Goal: Task Accomplishment & Management: Use online tool/utility

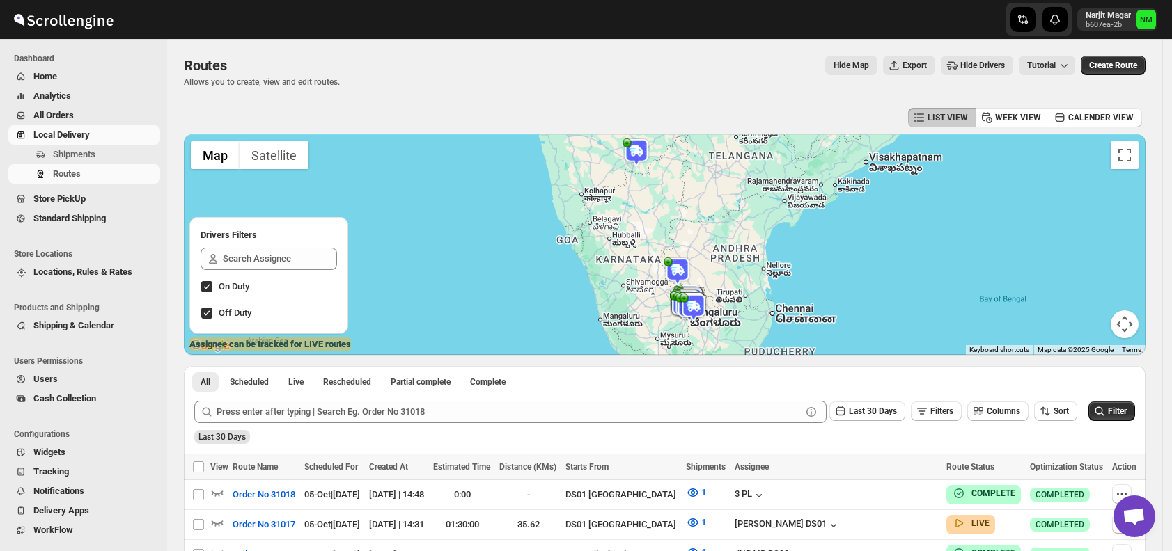
scroll to position [134, 0]
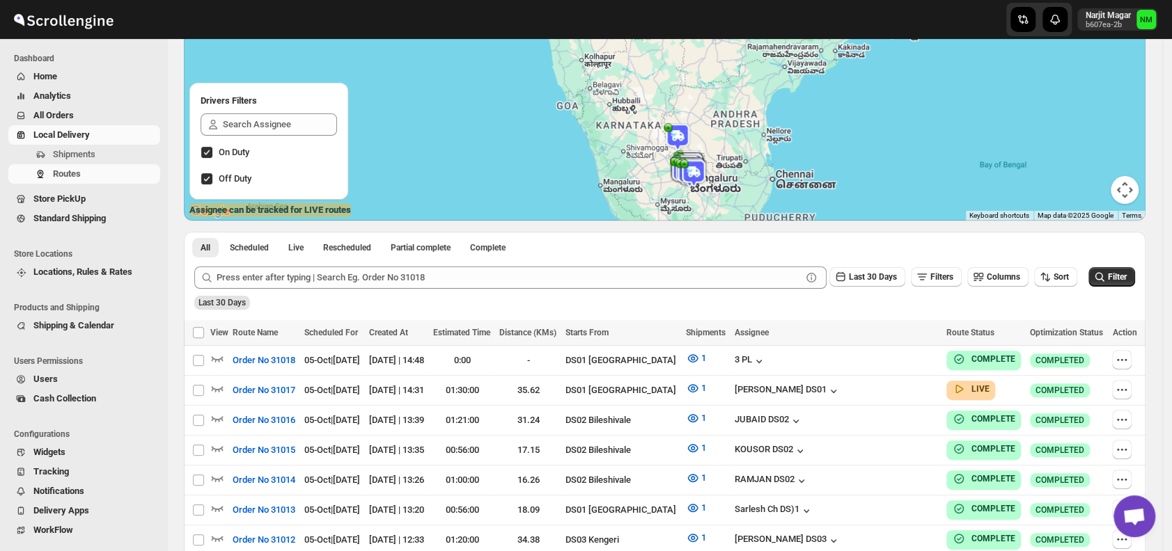
click at [108, 151] on span "Shipments" at bounding box center [105, 155] width 104 height 14
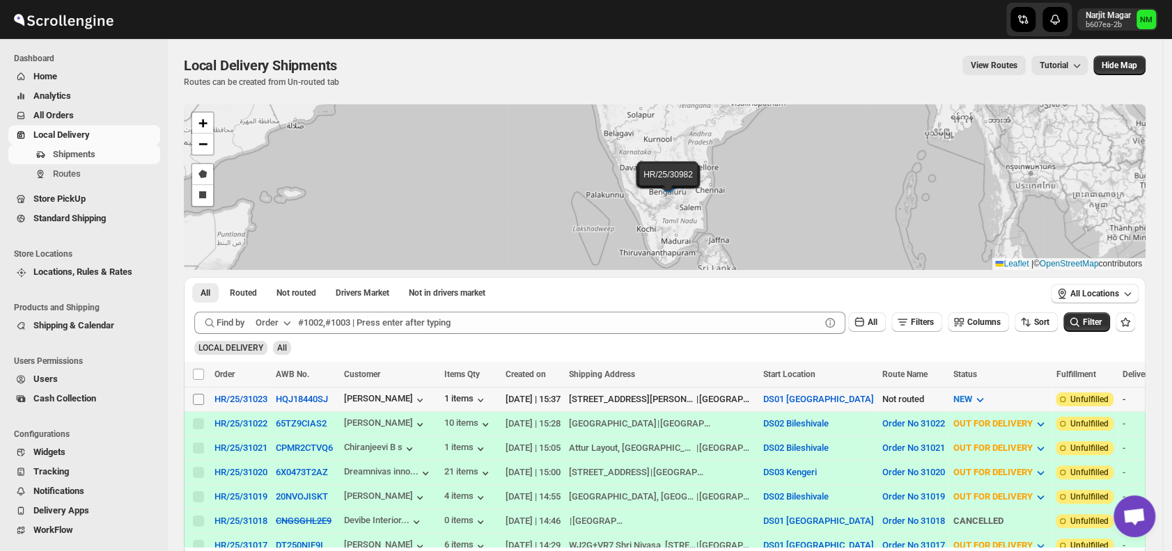
click at [200, 396] on input "Select shipment" at bounding box center [198, 399] width 11 height 11
checkbox input "true"
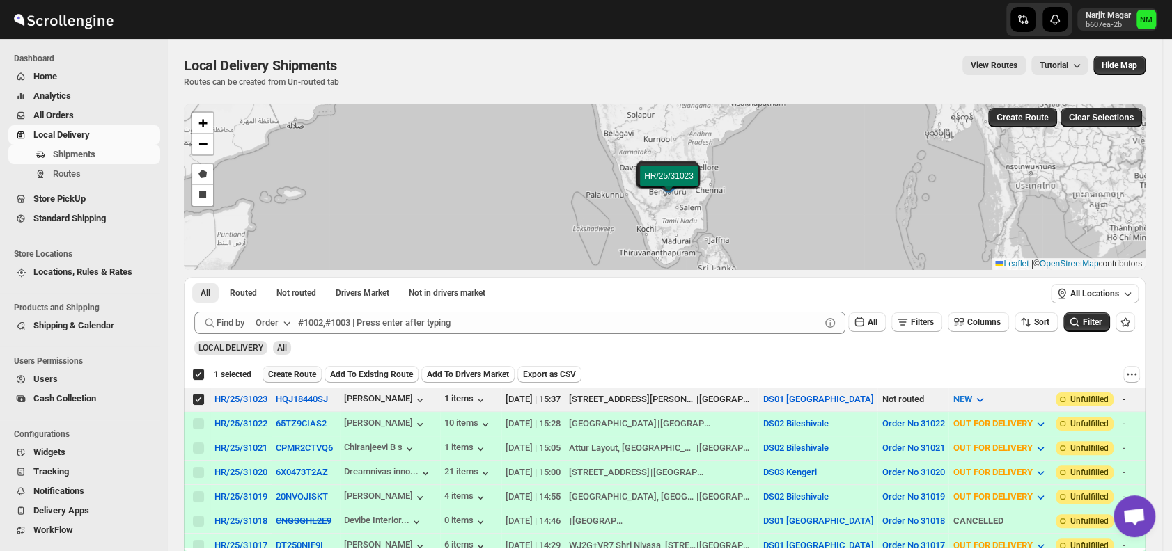
click at [279, 379] on button "Create Route" at bounding box center [291, 374] width 59 height 17
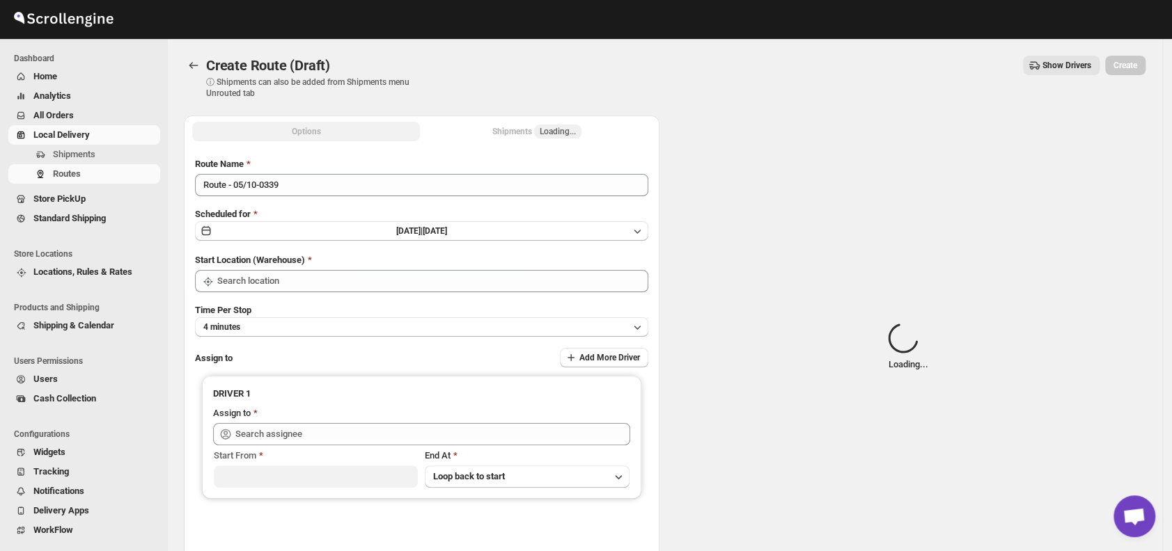
type input "DS01 [GEOGRAPHIC_DATA]"
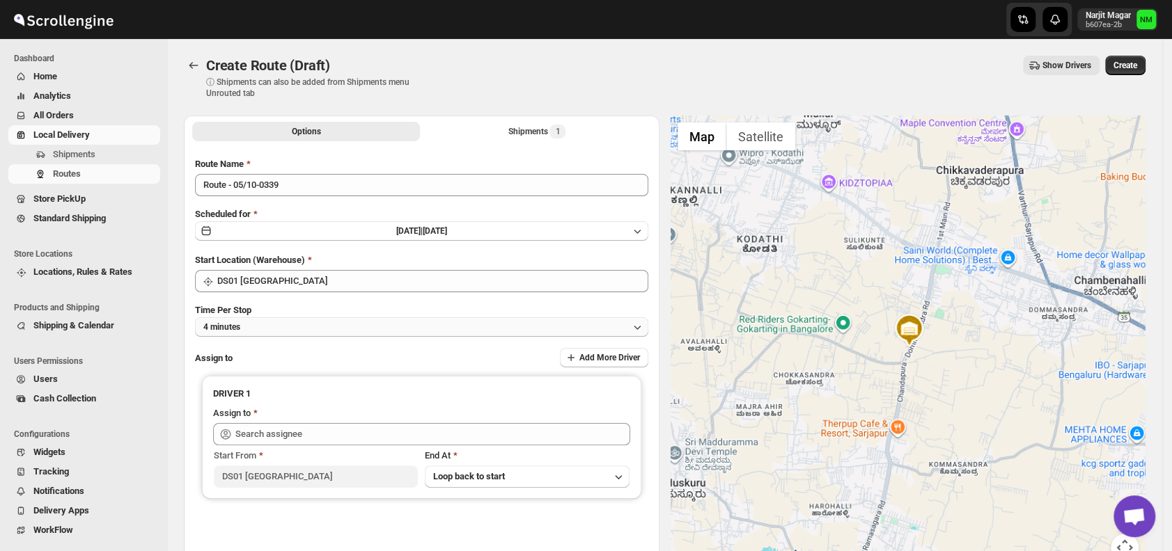
click at [331, 328] on button "4 minutes" at bounding box center [421, 326] width 453 height 19
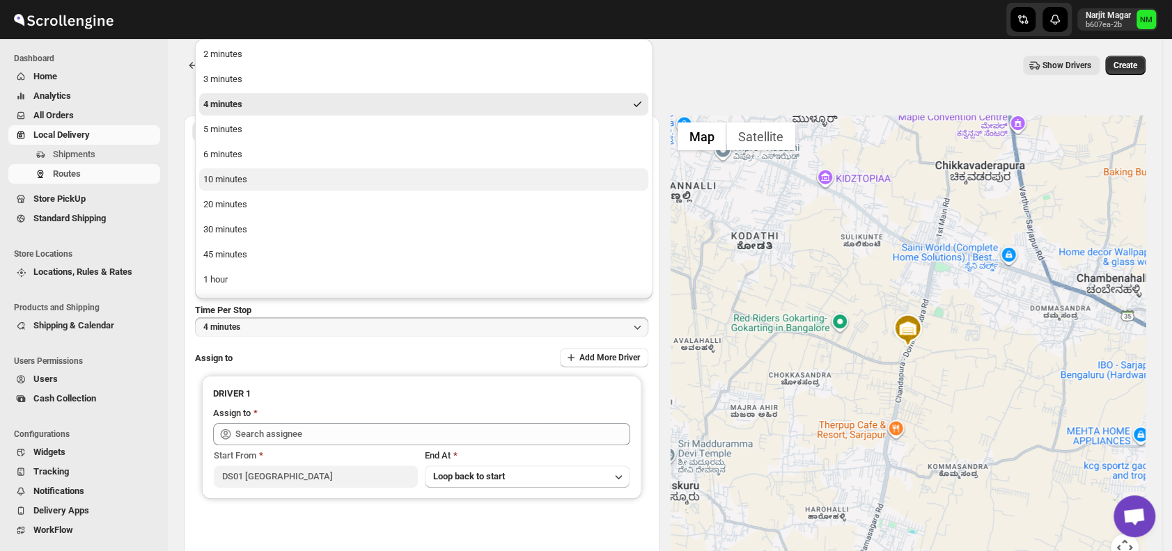
click at [249, 174] on button "10 minutes" at bounding box center [423, 179] width 449 height 22
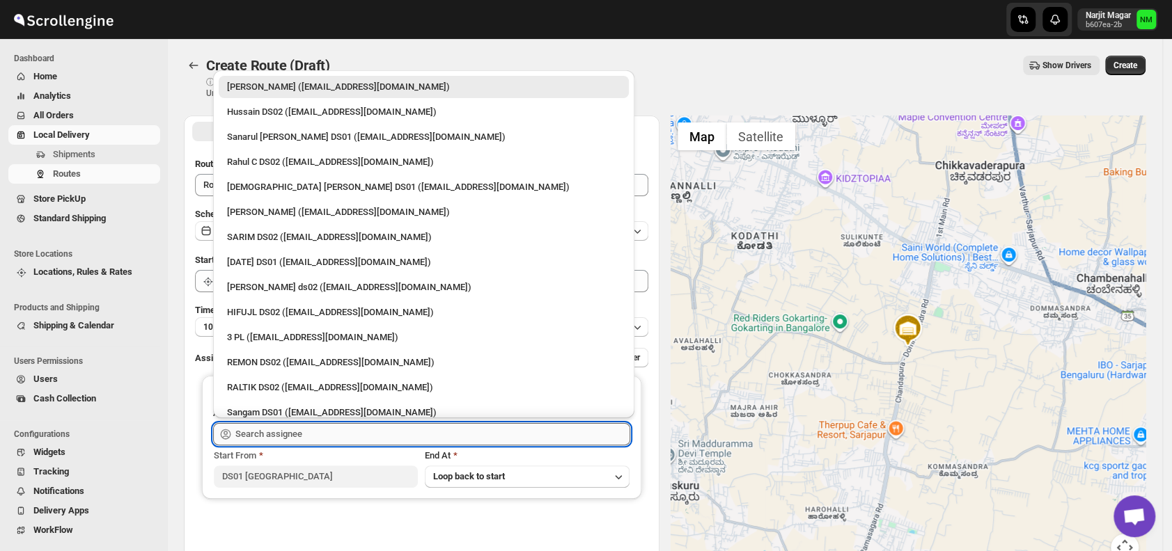
click at [332, 437] on input "text" at bounding box center [432, 434] width 395 height 22
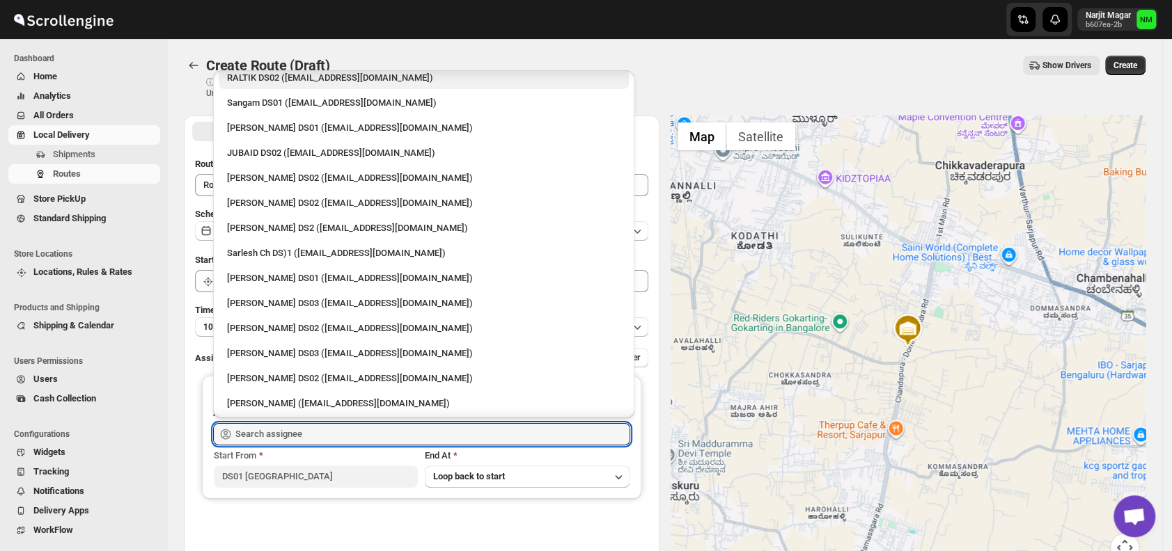
scroll to position [321, 0]
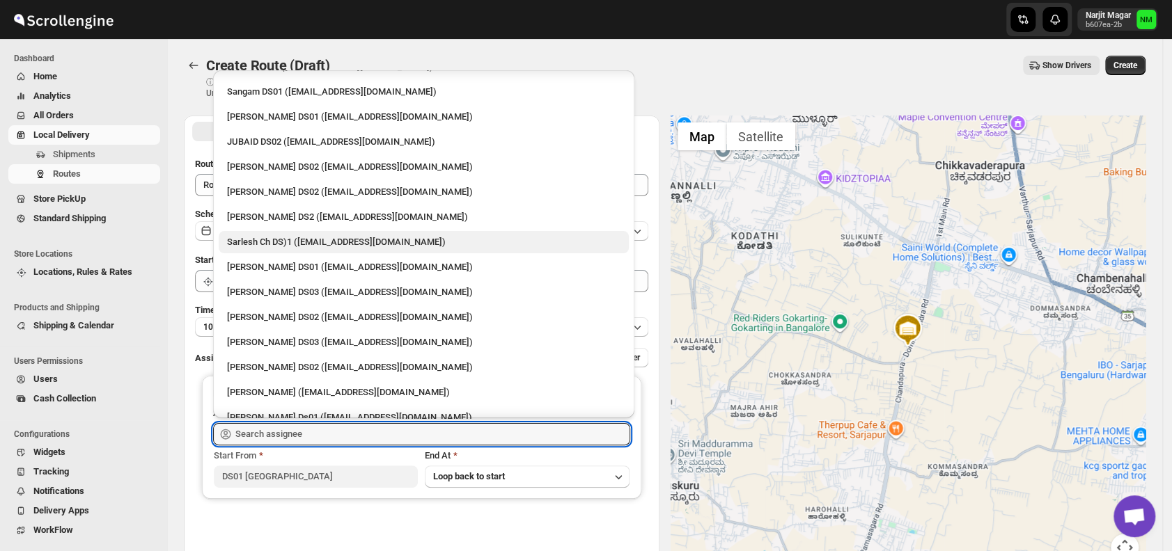
click at [278, 233] on div "Sarlesh Ch DS)1 (vinapi9521@jazipo.com)" at bounding box center [424, 242] width 410 height 22
type input "Sarlesh Ch DS)1 (vinapi9521@jazipo.com)"
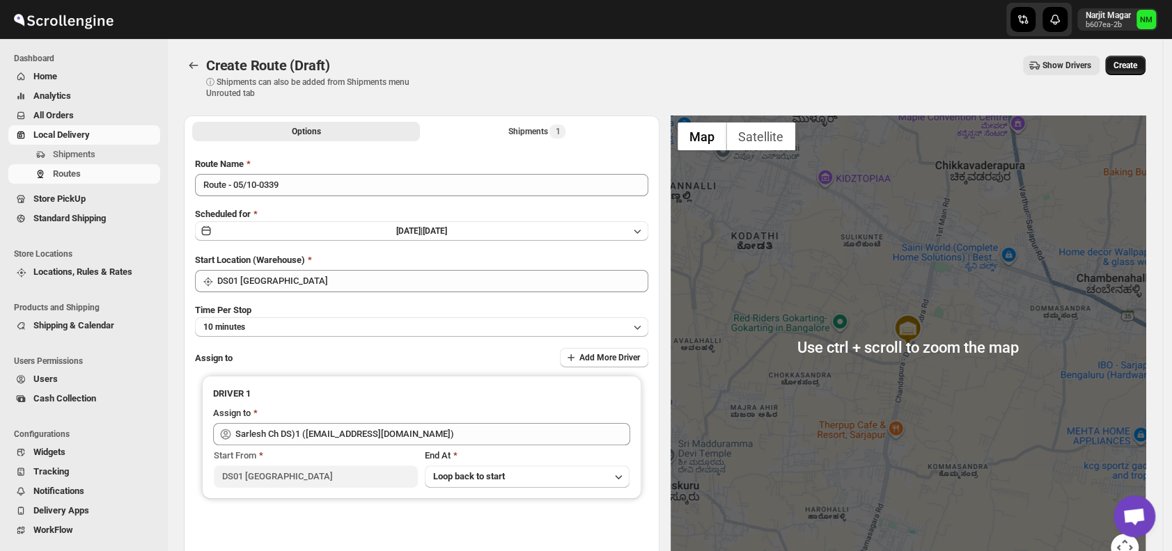
click at [1143, 56] on button "Create" at bounding box center [1125, 65] width 40 height 19
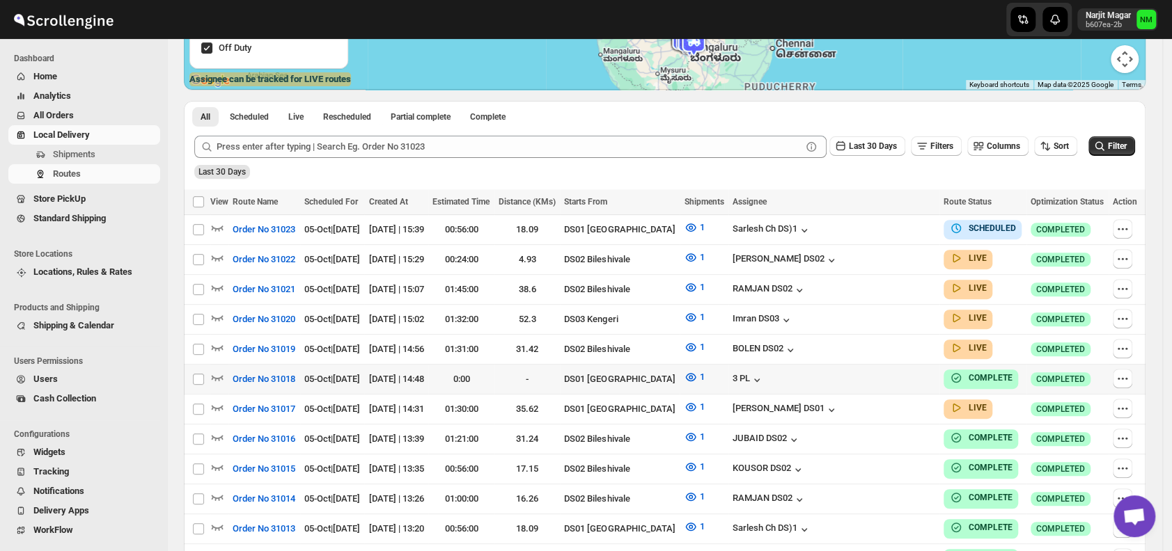
scroll to position [267, 0]
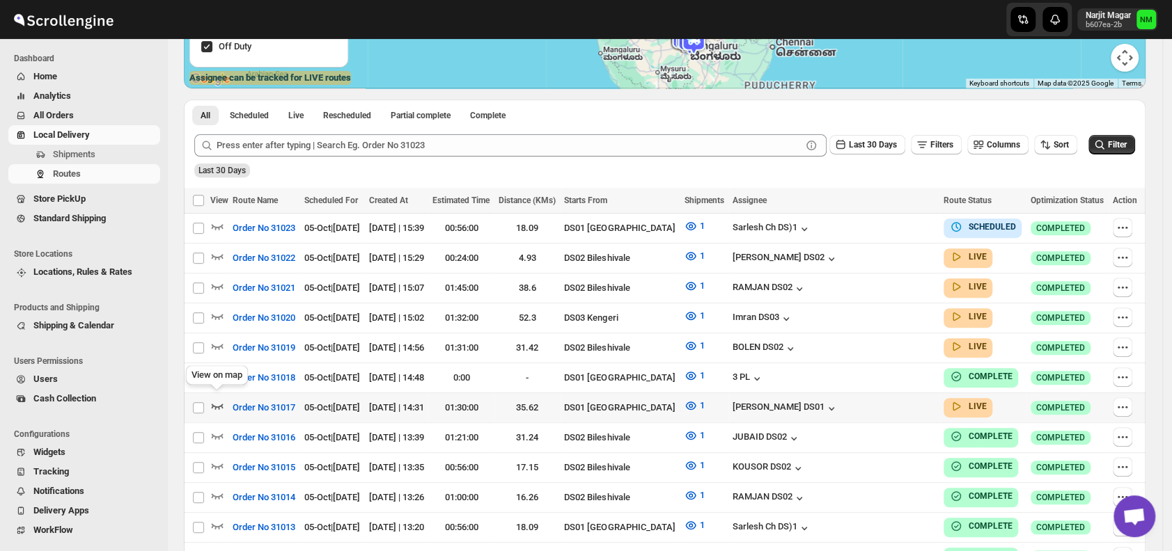
click at [216, 399] on icon "button" at bounding box center [217, 406] width 14 height 14
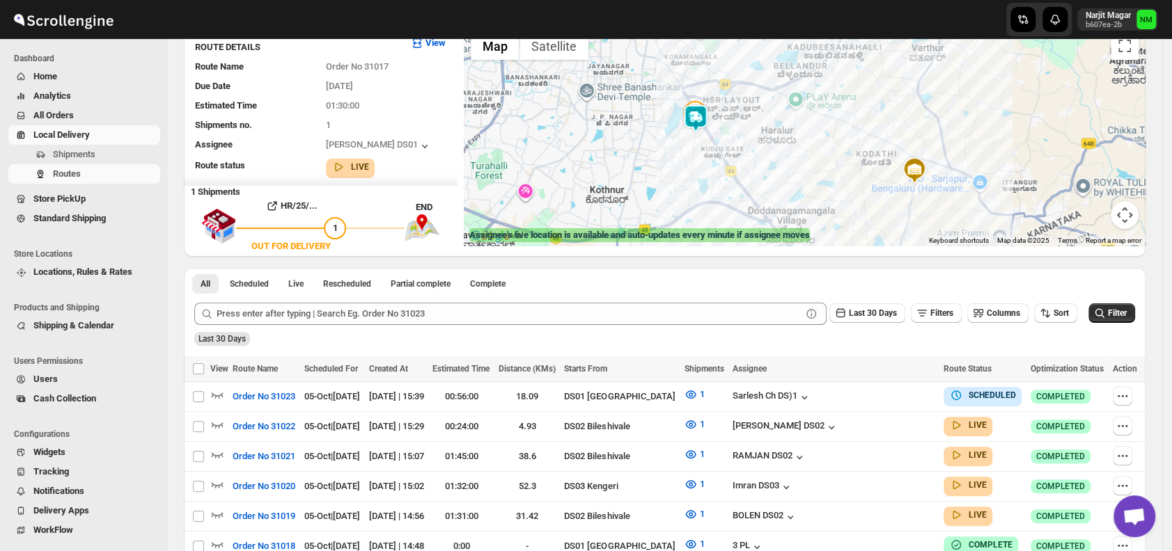
scroll to position [0, 0]
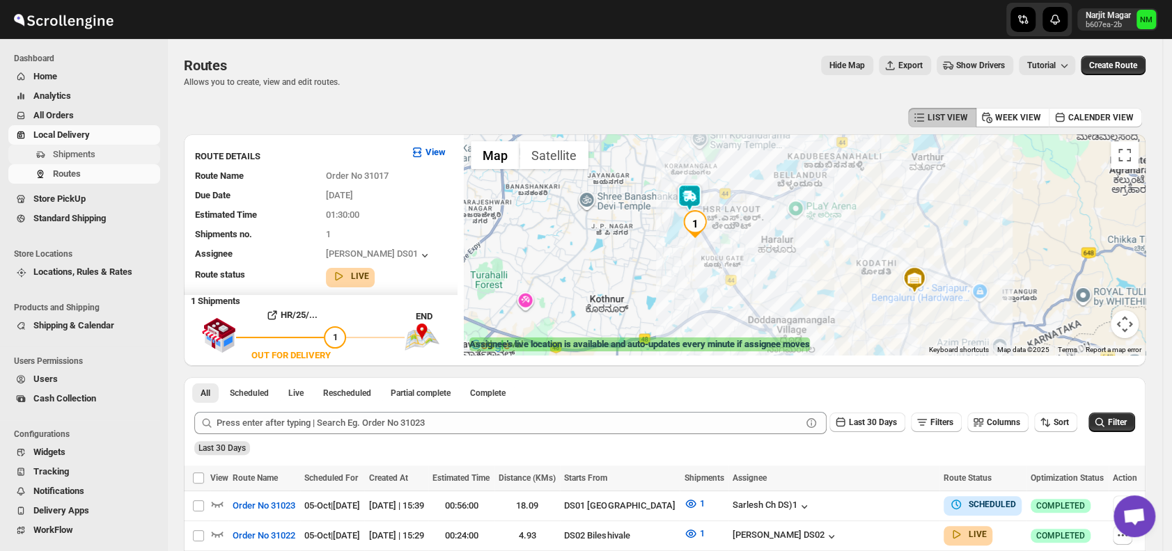
click at [101, 152] on span "Shipments" at bounding box center [105, 155] width 104 height 14
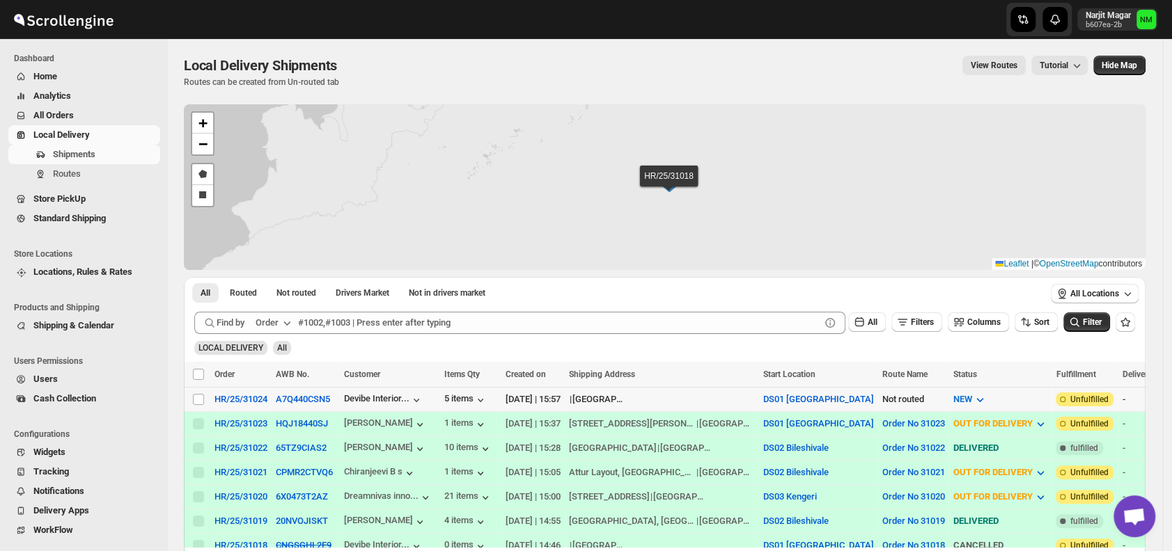
click at [195, 404] on td "Select shipment" at bounding box center [197, 399] width 26 height 24
checkbox input "true"
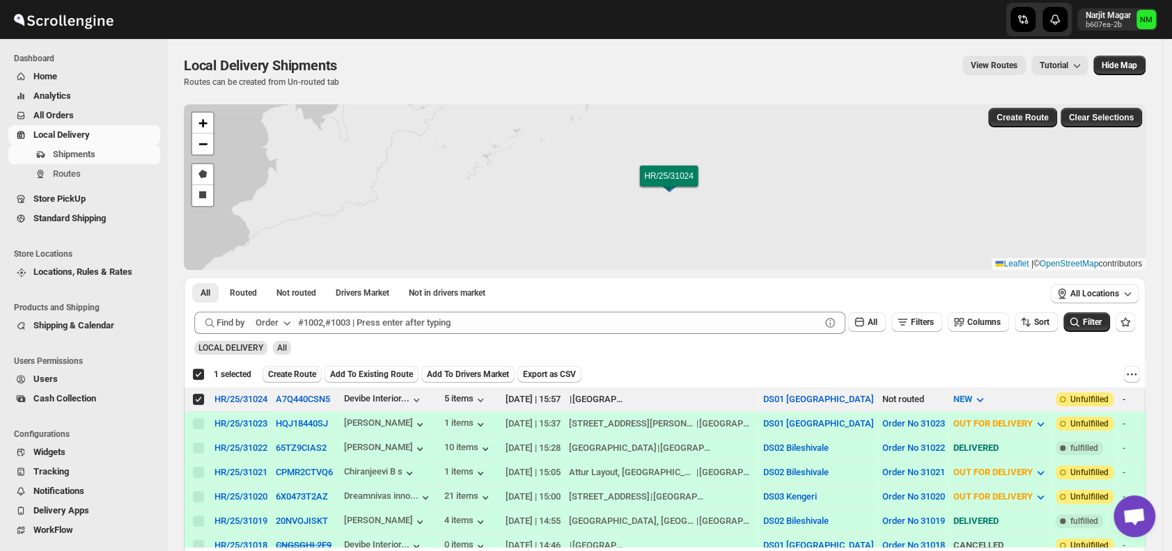
click at [290, 374] on span "Create Route" at bounding box center [292, 374] width 48 height 11
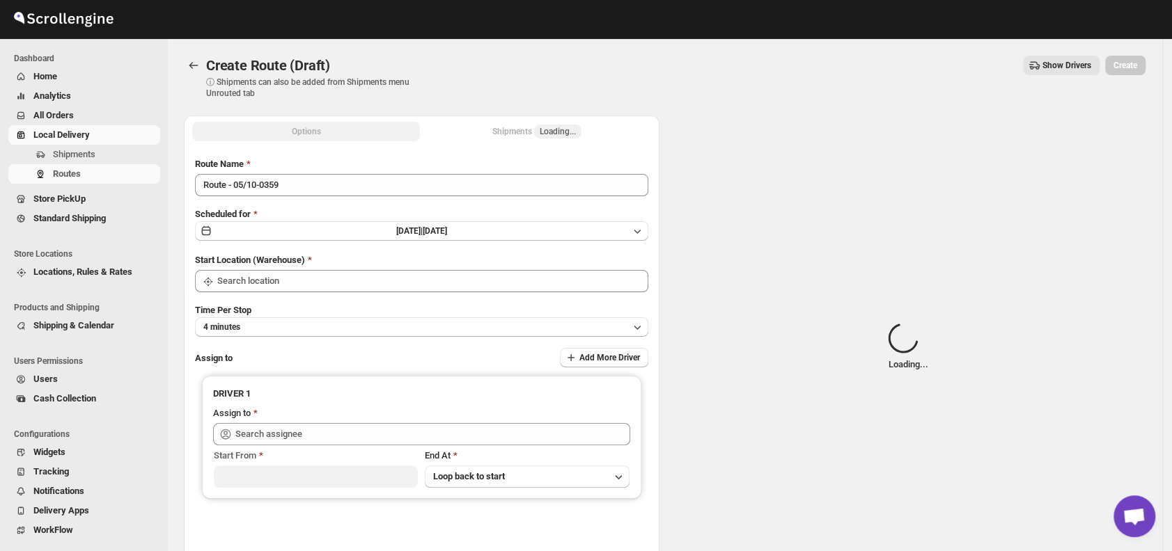
type input "DS01 [GEOGRAPHIC_DATA]"
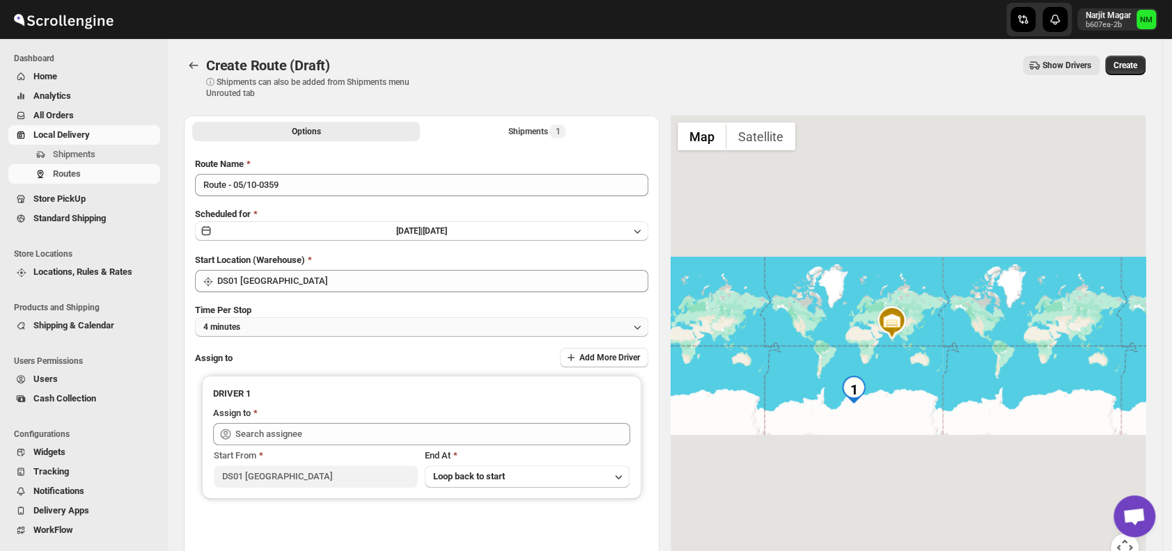
click at [375, 323] on button "4 minutes" at bounding box center [421, 326] width 453 height 19
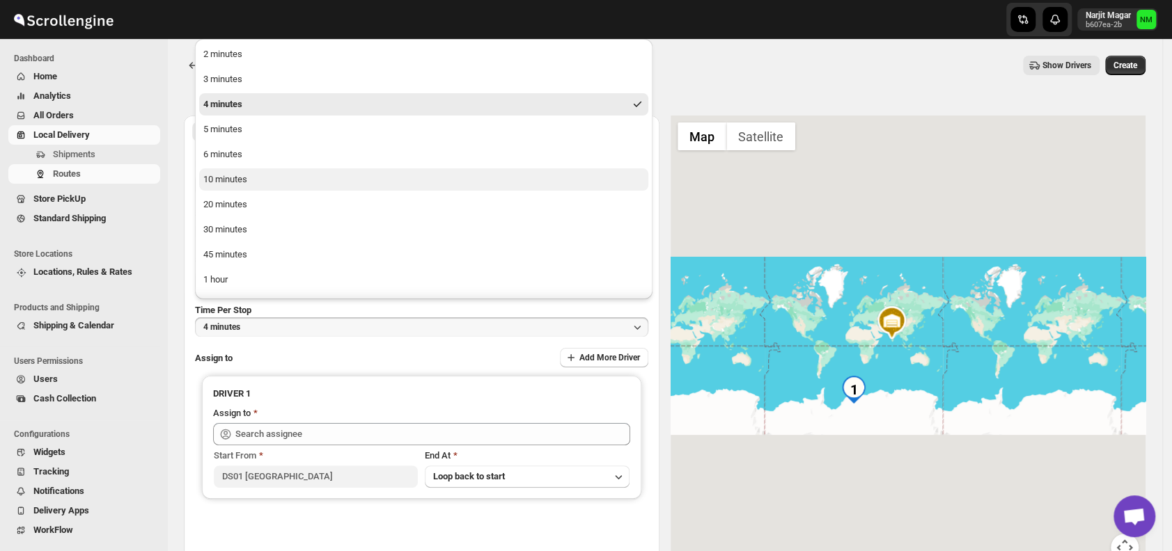
click at [279, 180] on button "10 minutes" at bounding box center [423, 179] width 449 height 22
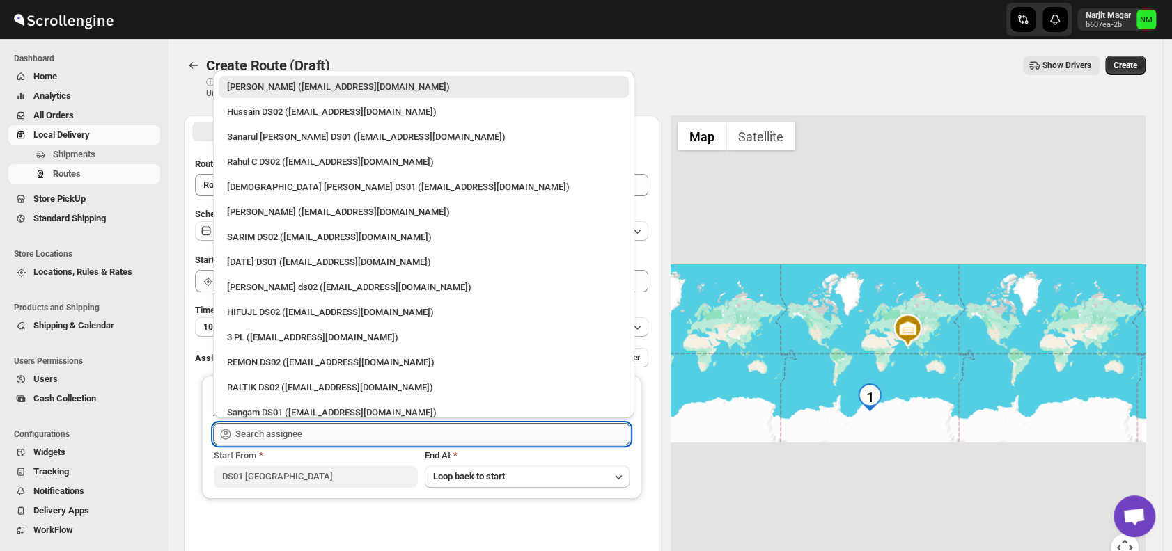
click at [331, 442] on input "text" at bounding box center [432, 434] width 395 height 22
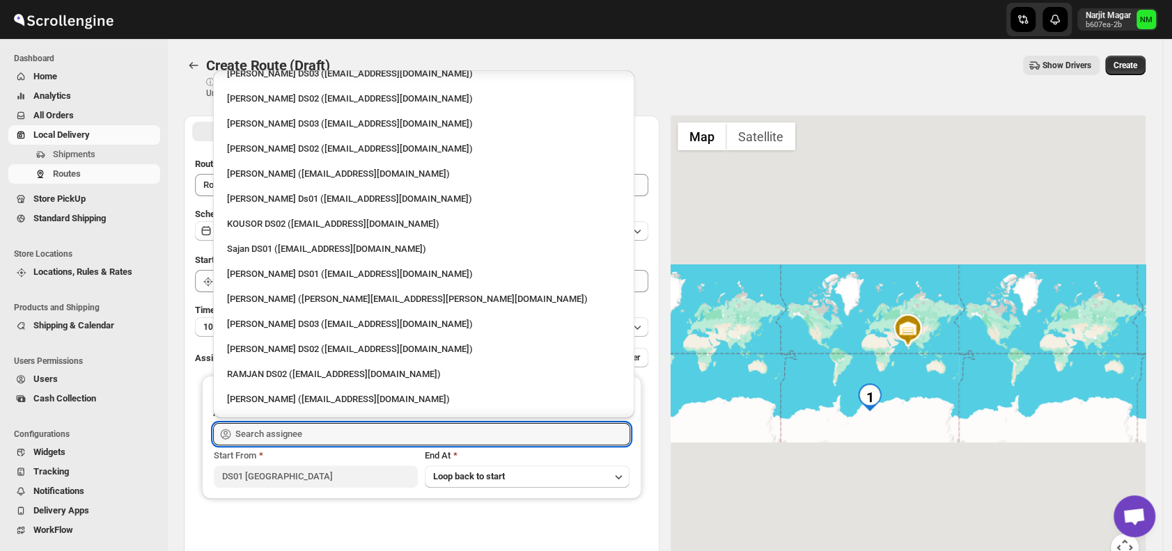
scroll to position [541, 0]
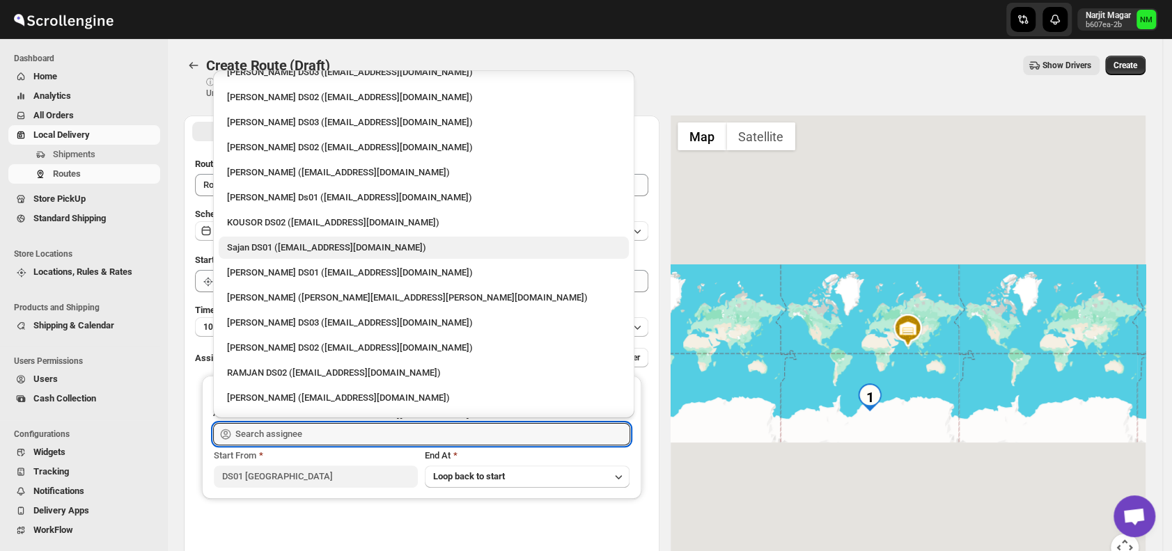
click at [251, 250] on div "Sajan DS01 (lofadat883@coderdir.com)" at bounding box center [423, 248] width 393 height 14
type input "Sajan DS01 (lofadat883@coderdir.com)"
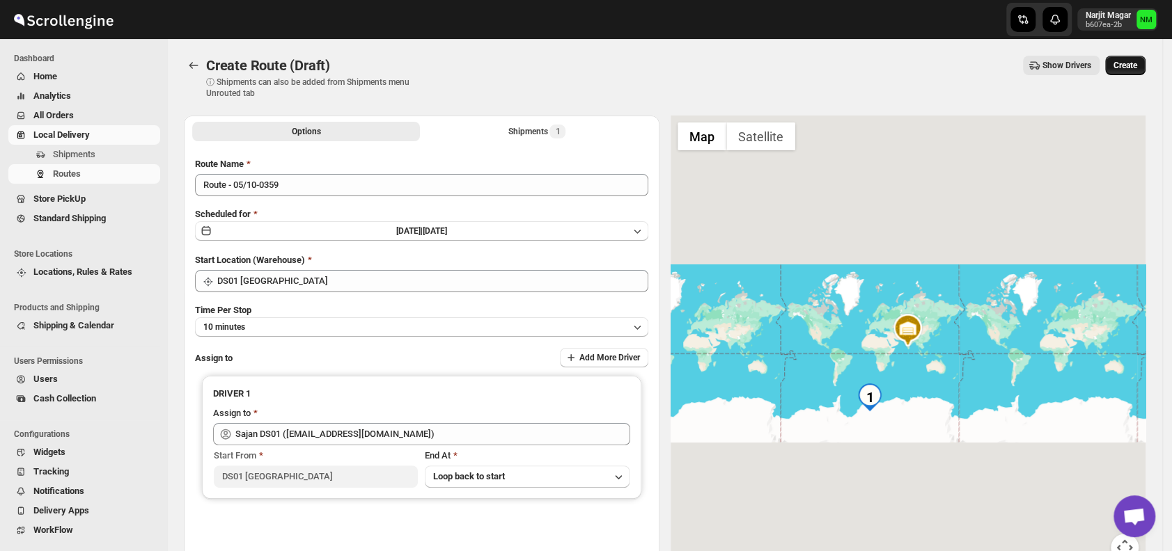
click at [1135, 69] on span "Create" at bounding box center [1125, 65] width 24 height 11
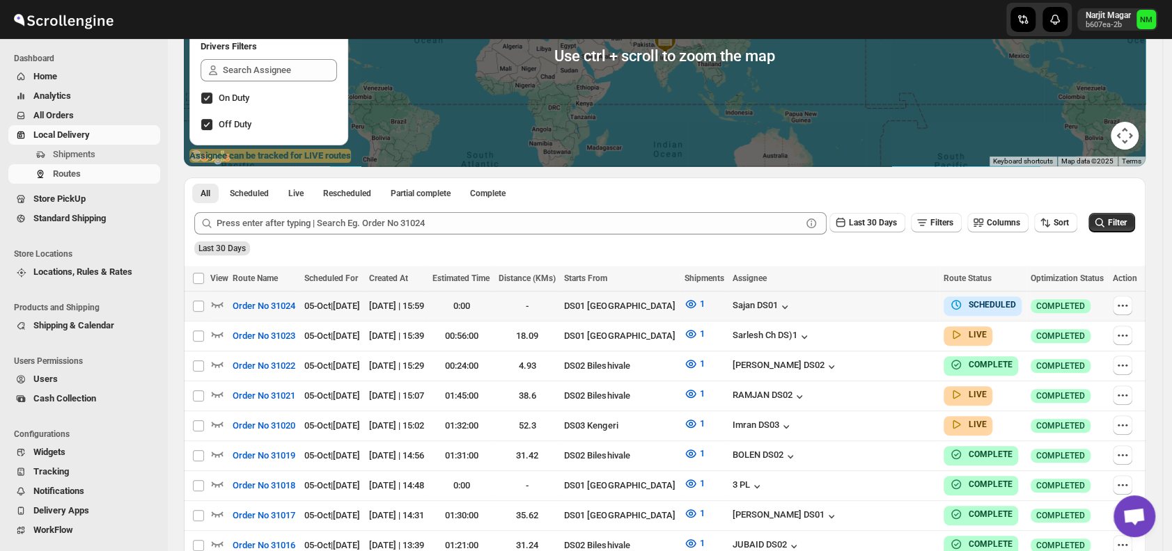
scroll to position [228, 0]
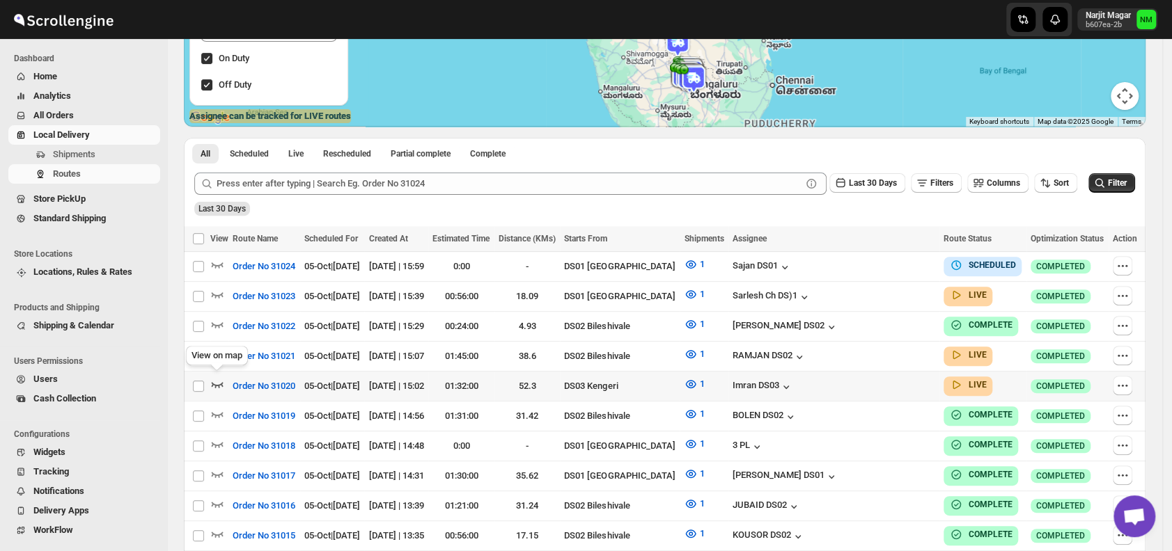
click at [216, 384] on icon "button" at bounding box center [217, 384] width 14 height 14
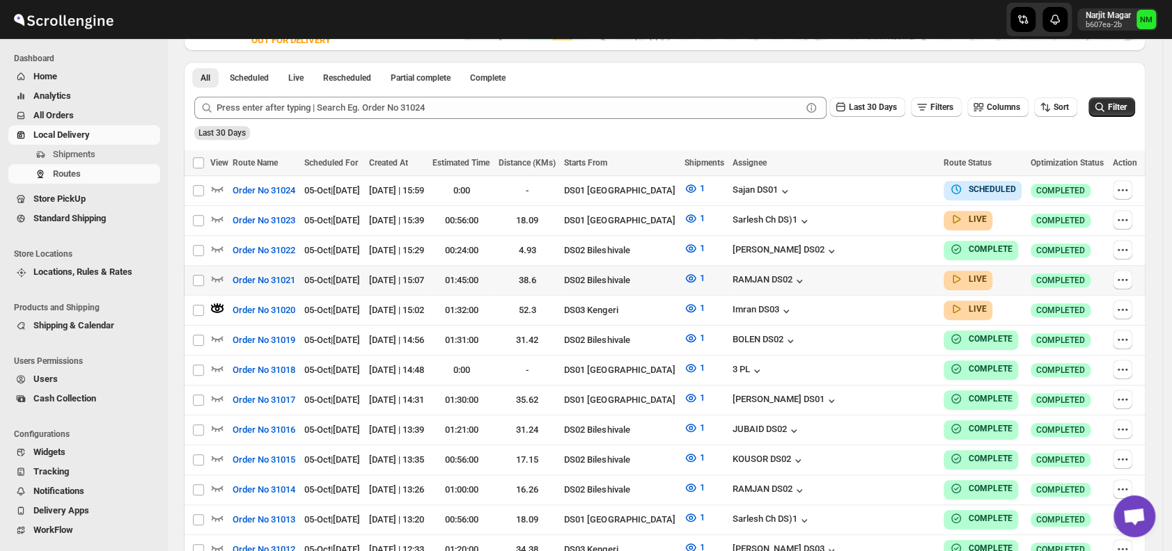
scroll to position [313, 0]
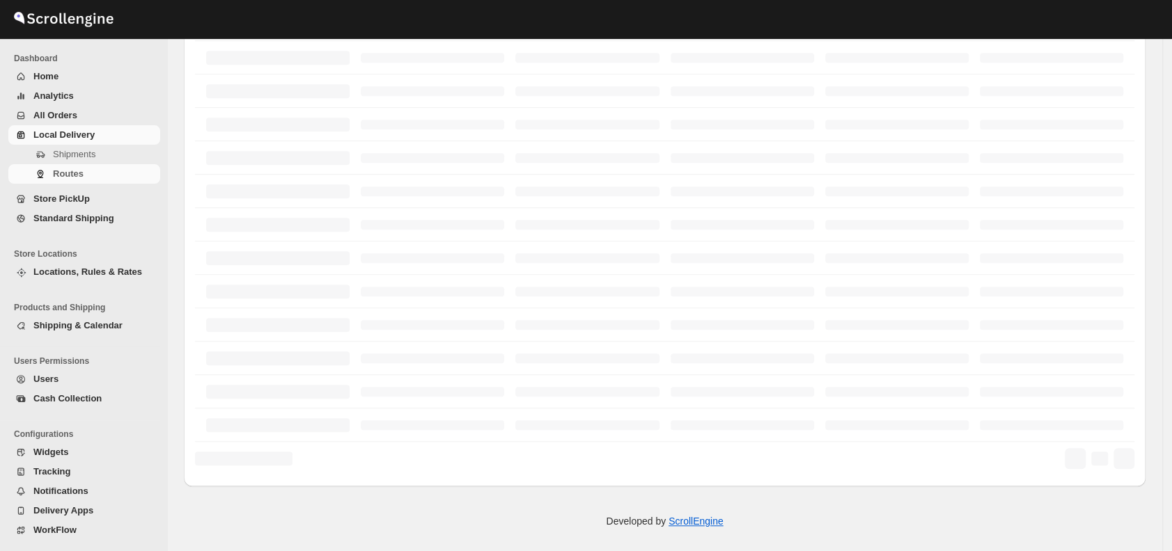
scroll to position [313, 0]
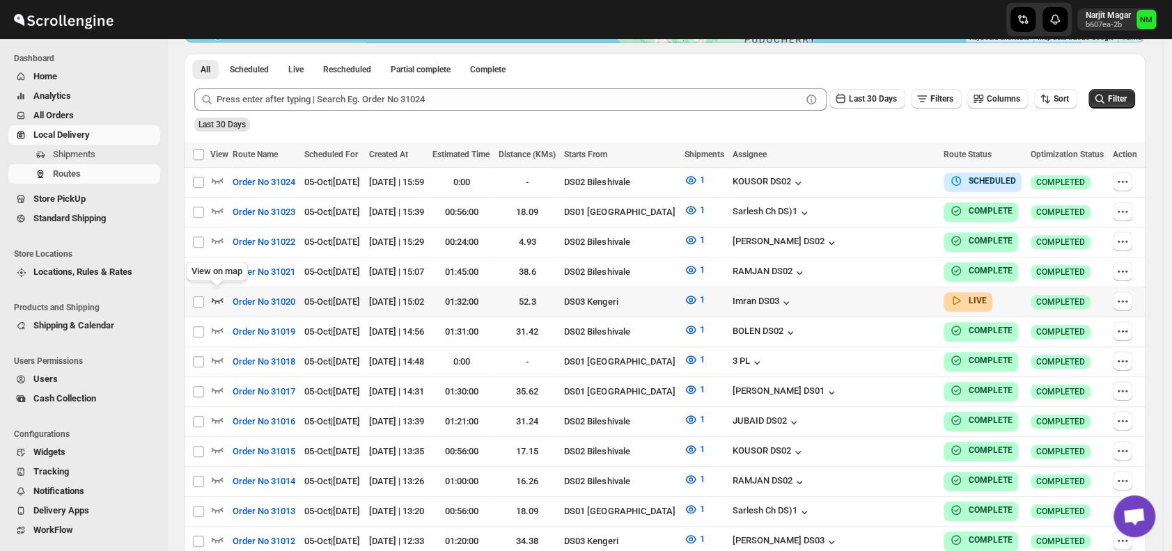
click at [213, 295] on icon "button" at bounding box center [217, 300] width 14 height 14
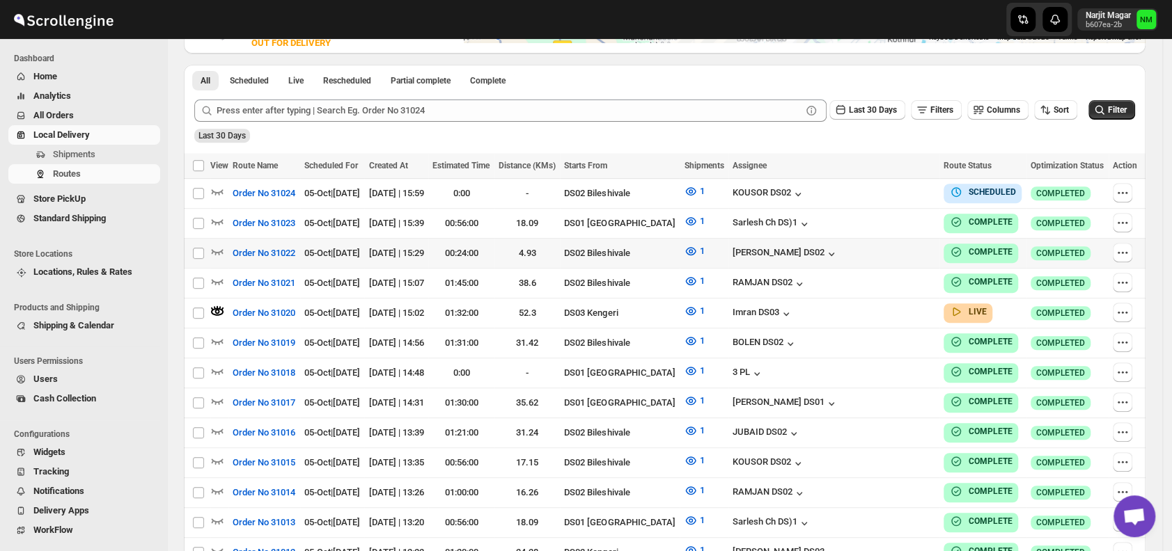
scroll to position [0, 0]
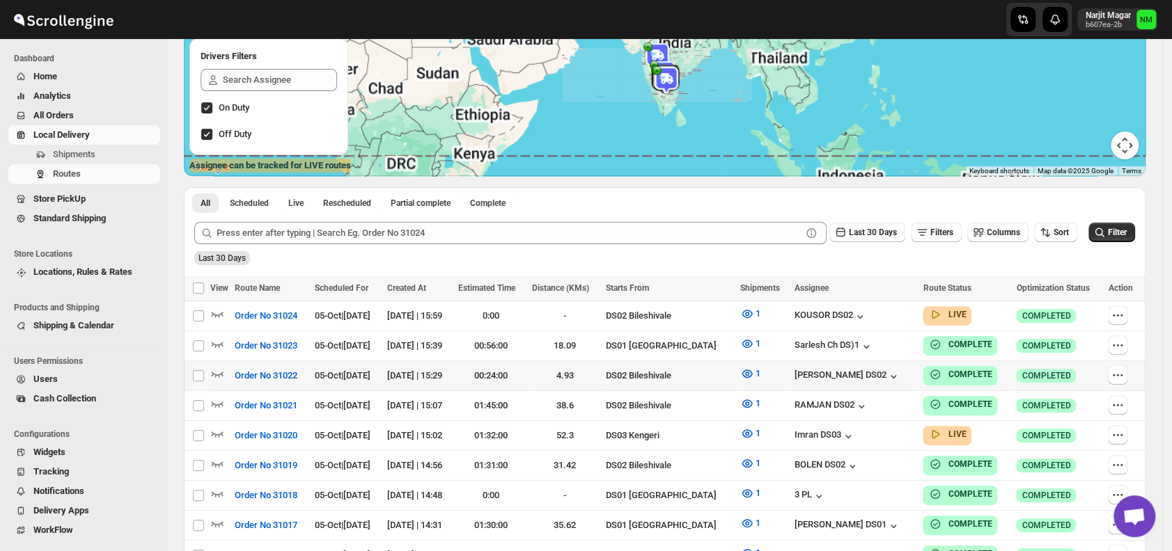
scroll to position [180, 0]
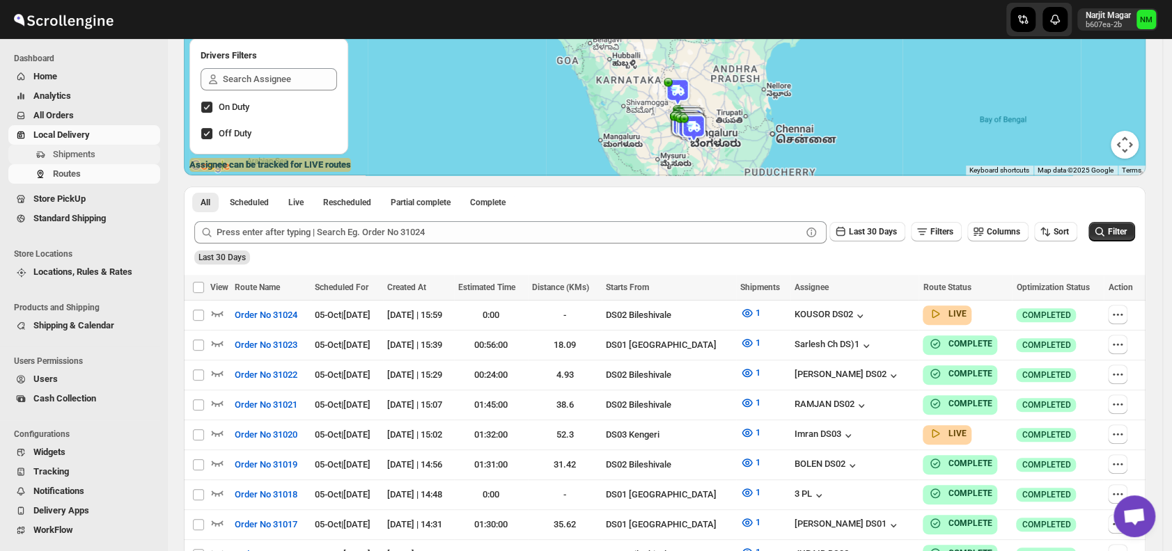
click at [81, 150] on span "Shipments" at bounding box center [74, 154] width 42 height 10
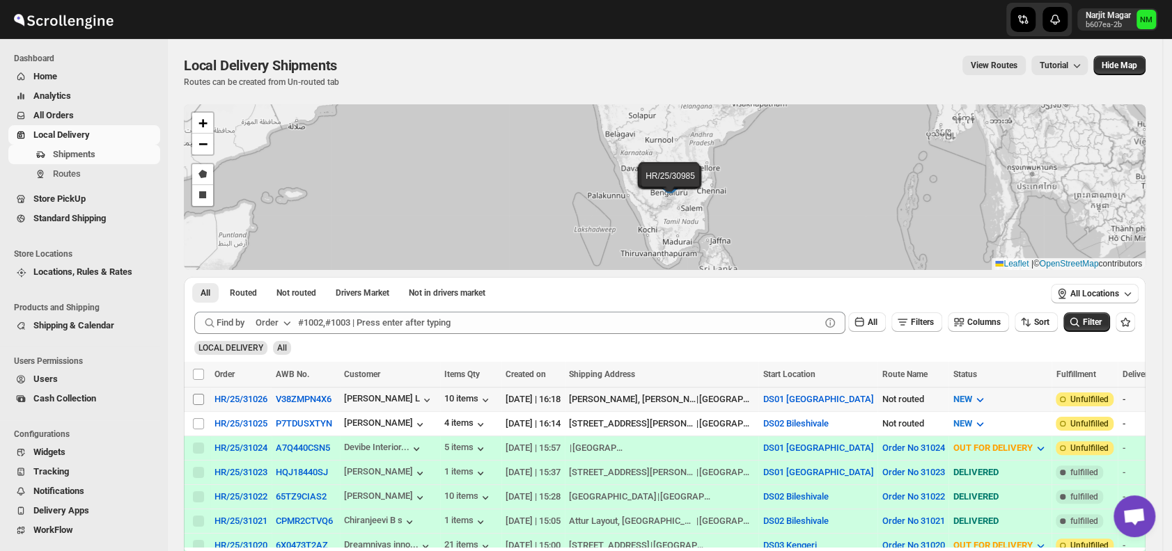
click at [196, 400] on input "Select shipment" at bounding box center [198, 399] width 11 height 11
checkbox input "true"
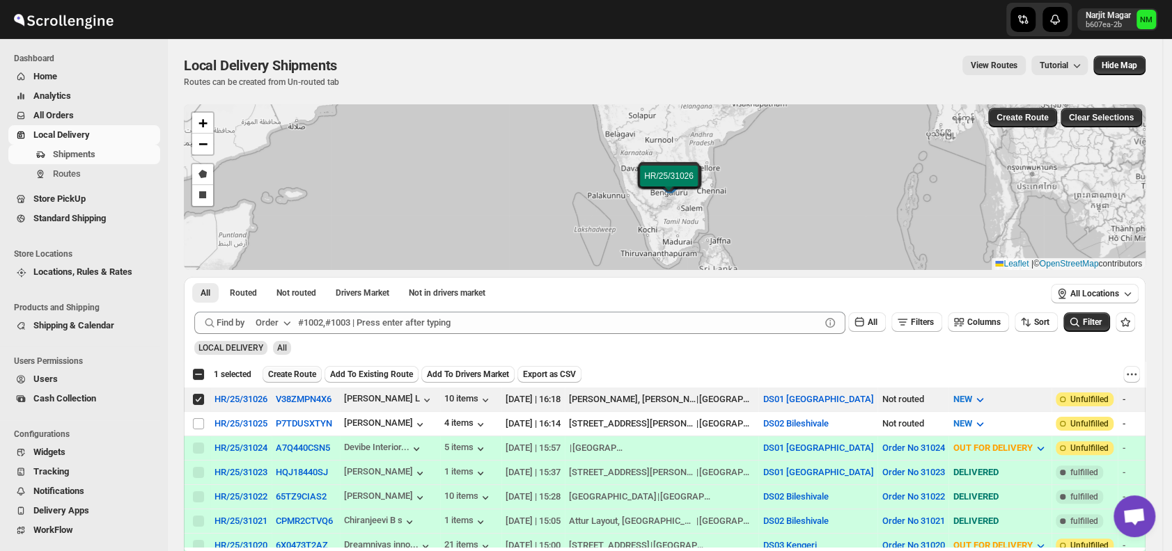
click at [297, 374] on span "Create Route" at bounding box center [292, 374] width 48 height 11
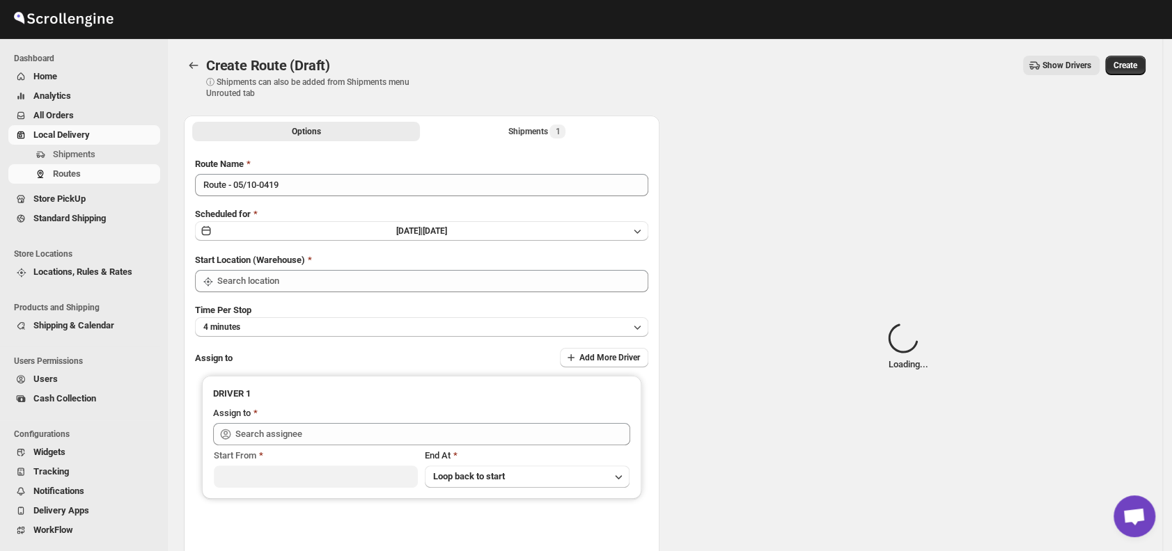
type input "DS01 [GEOGRAPHIC_DATA]"
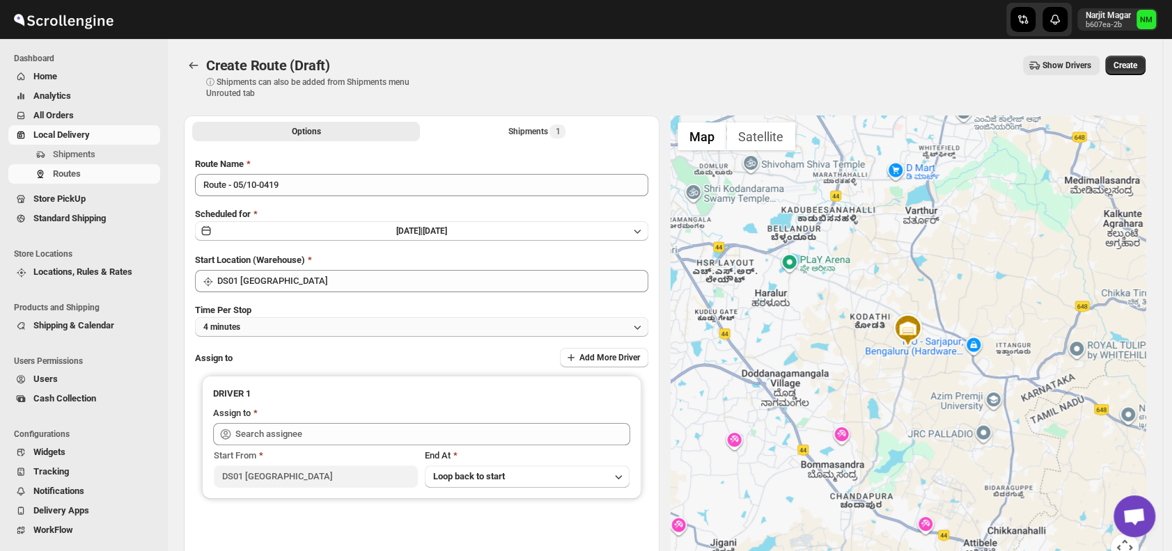
click at [294, 334] on button "4 minutes" at bounding box center [421, 326] width 453 height 19
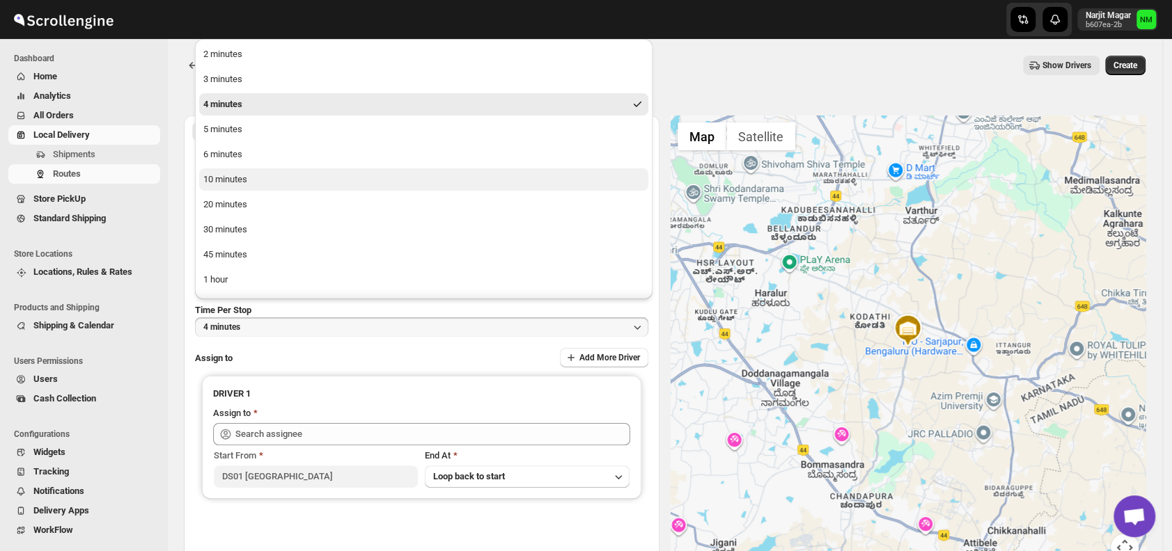
click at [253, 184] on button "10 minutes" at bounding box center [423, 179] width 449 height 22
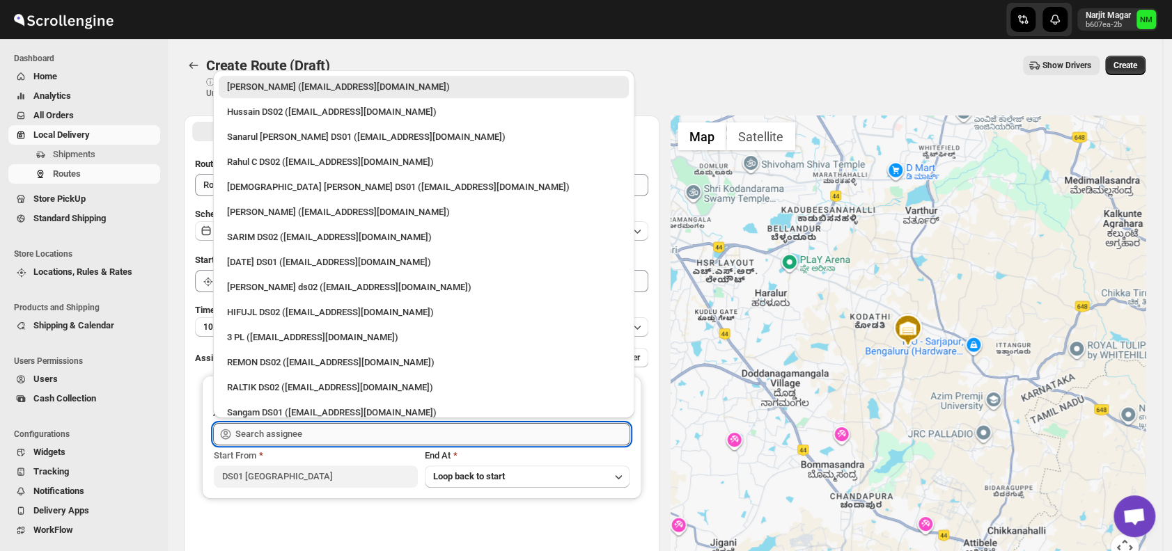
click at [329, 429] on input "text" at bounding box center [432, 434] width 395 height 22
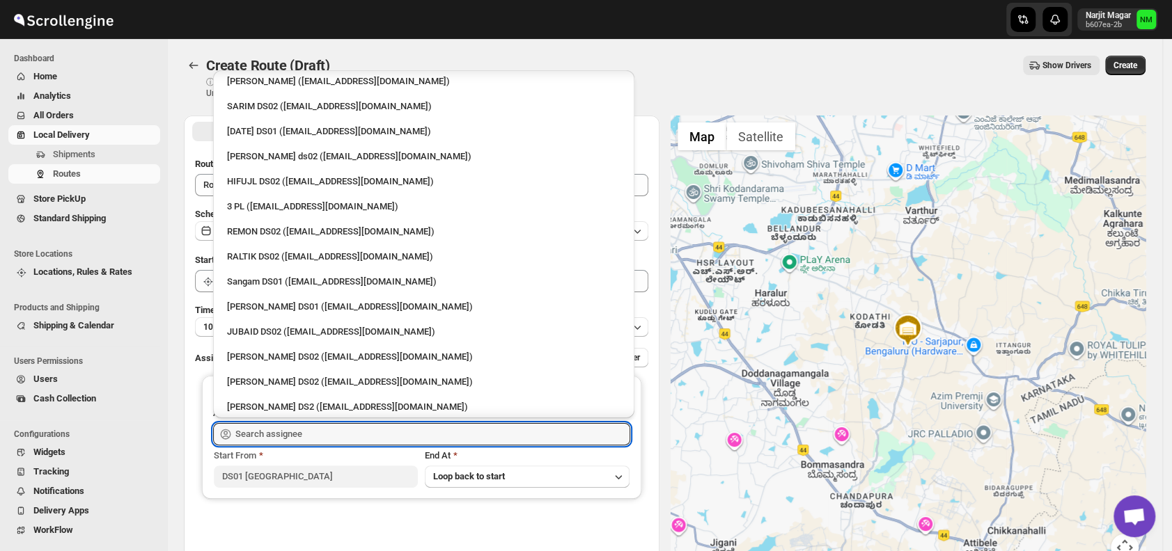
scroll to position [137, 0]
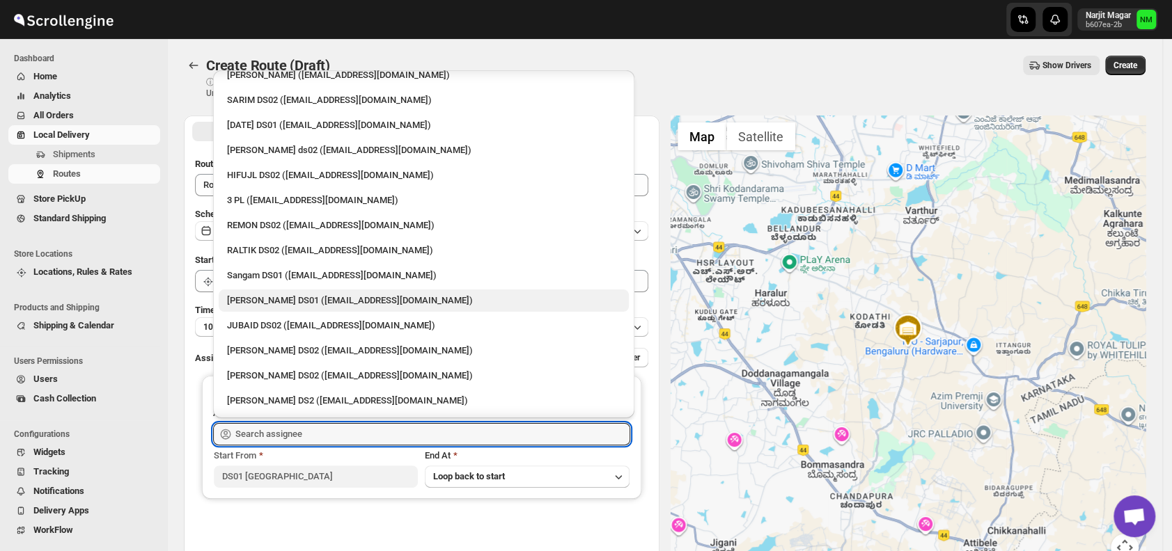
click at [265, 296] on div "Jahir Hussain DS01 (pegaya8076@excederm.com)" at bounding box center [423, 301] width 393 height 14
type input "Jahir Hussain DS01 (pegaya8076@excederm.com)"
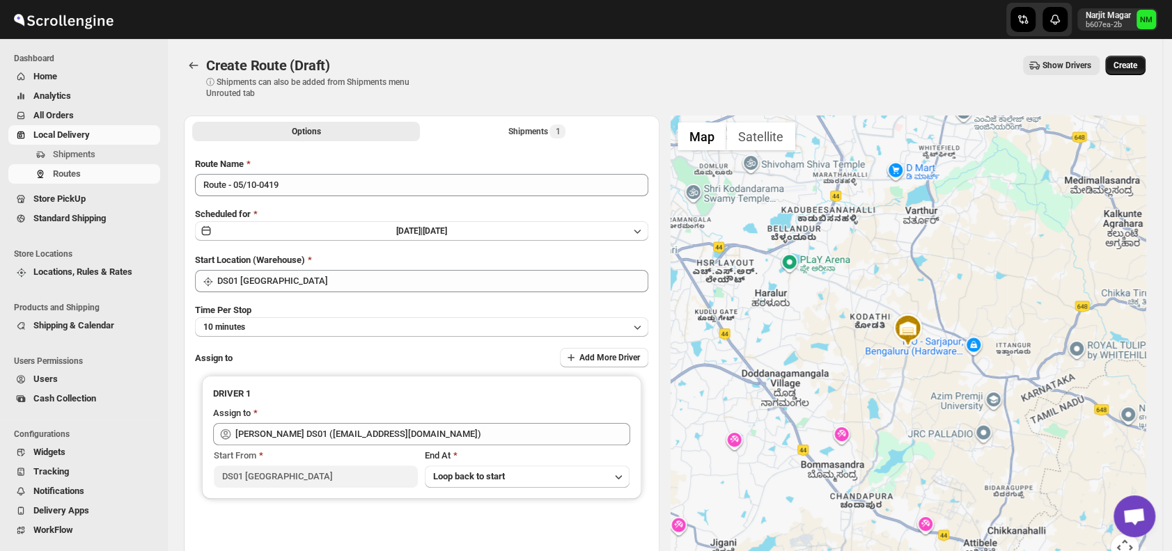
click at [1145, 60] on button "Create" at bounding box center [1125, 65] width 40 height 19
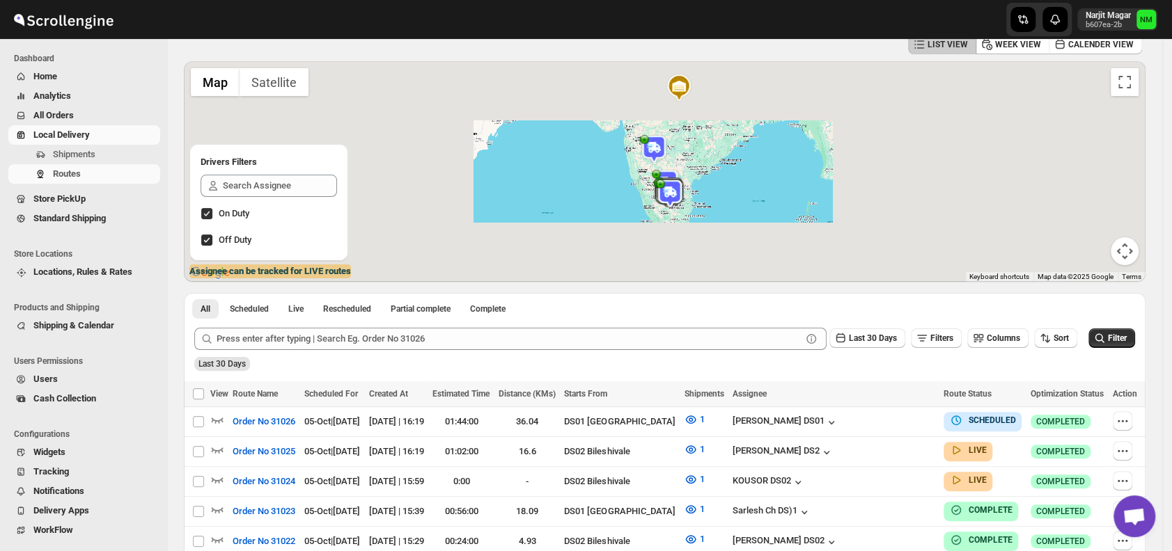
scroll to position [103, 0]
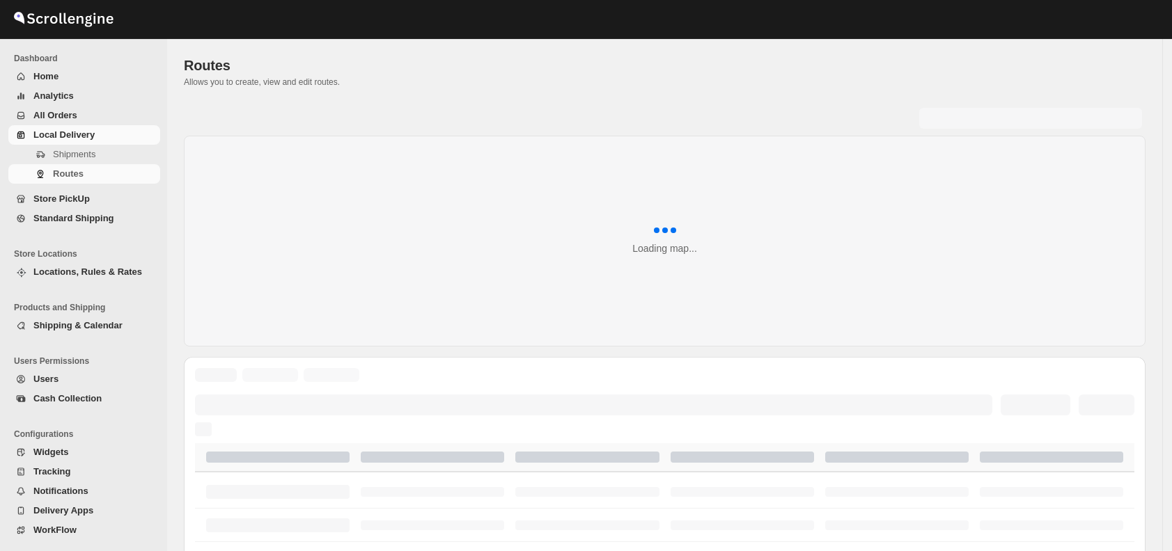
scroll to position [103, 0]
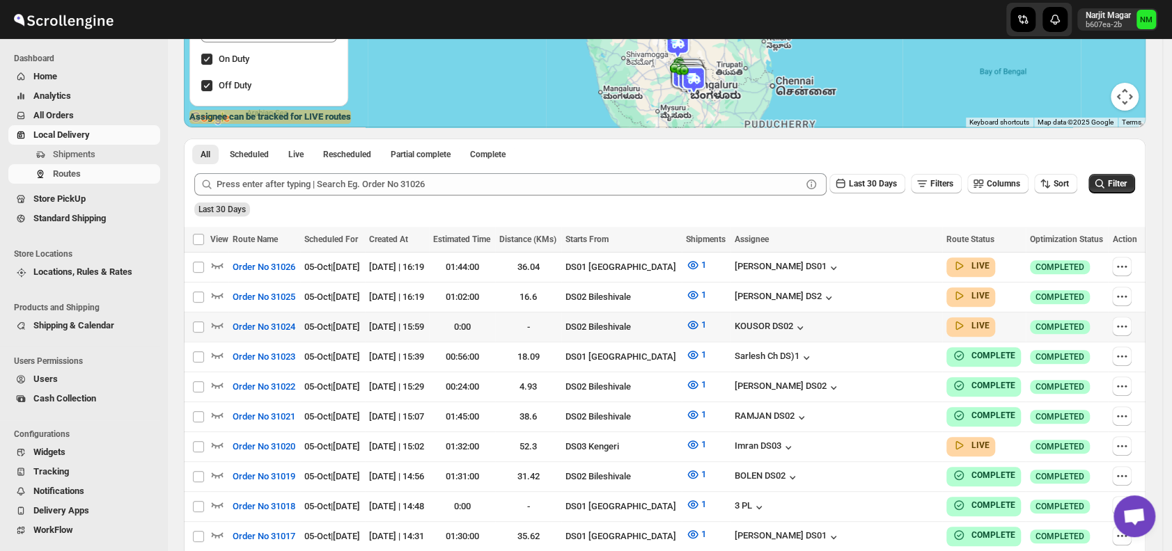
scroll to position [228, 0]
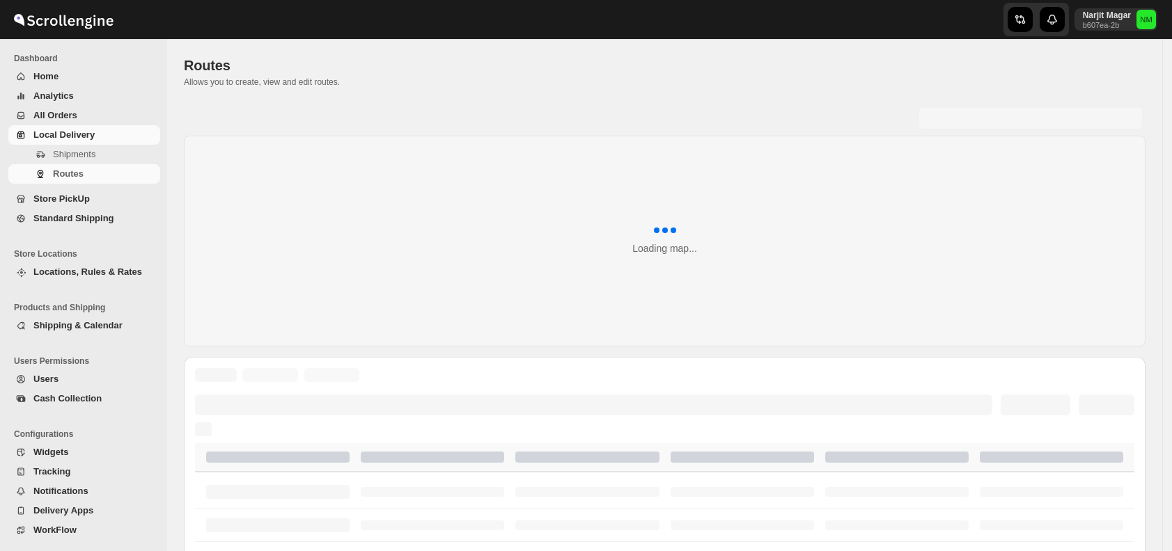
scroll to position [228, 0]
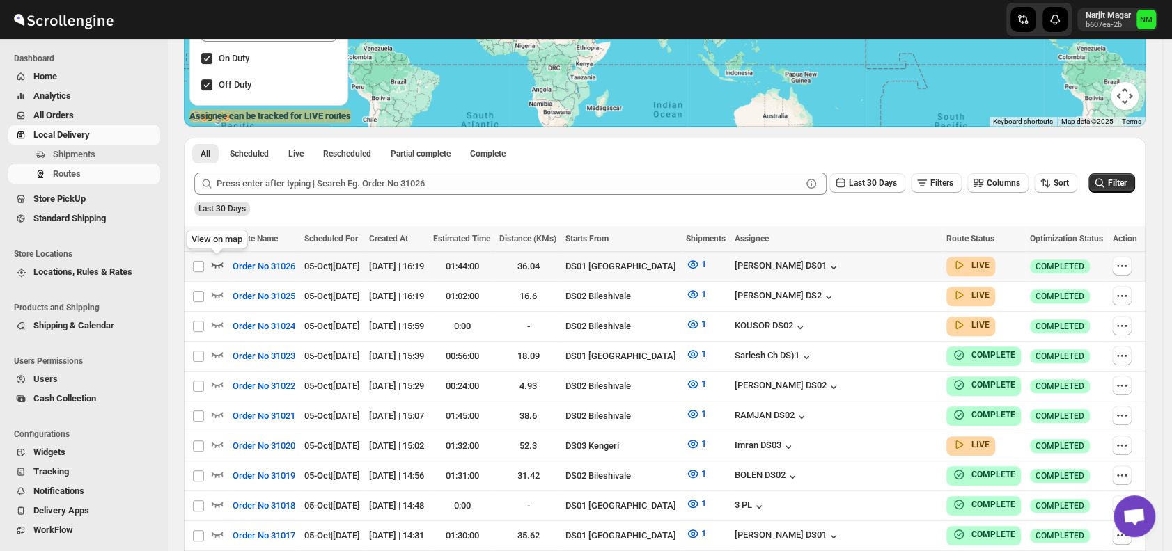
click at [216, 264] on icon "button" at bounding box center [217, 265] width 14 height 14
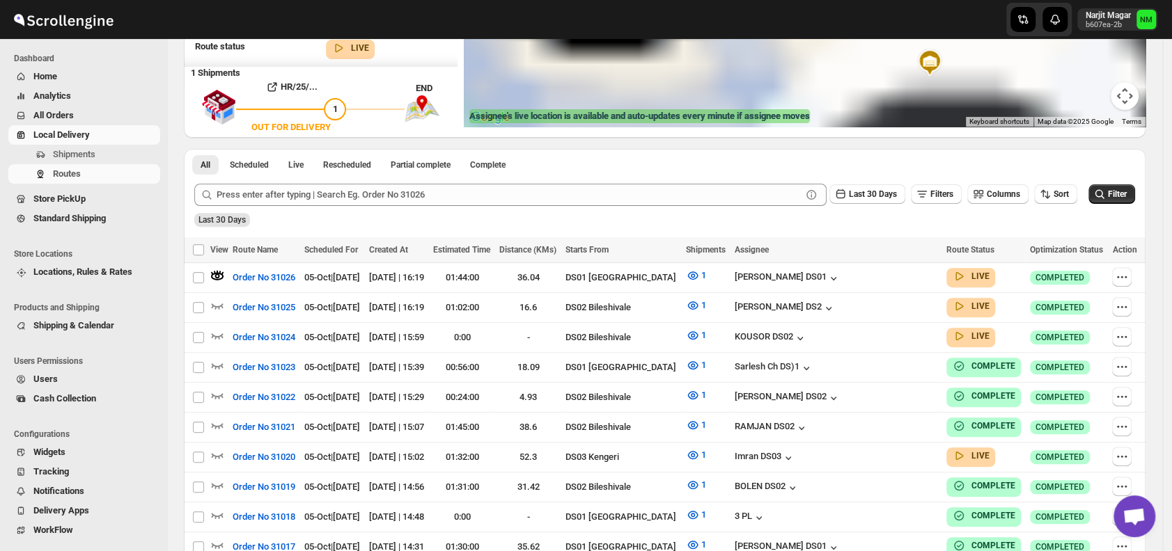
scroll to position [0, 0]
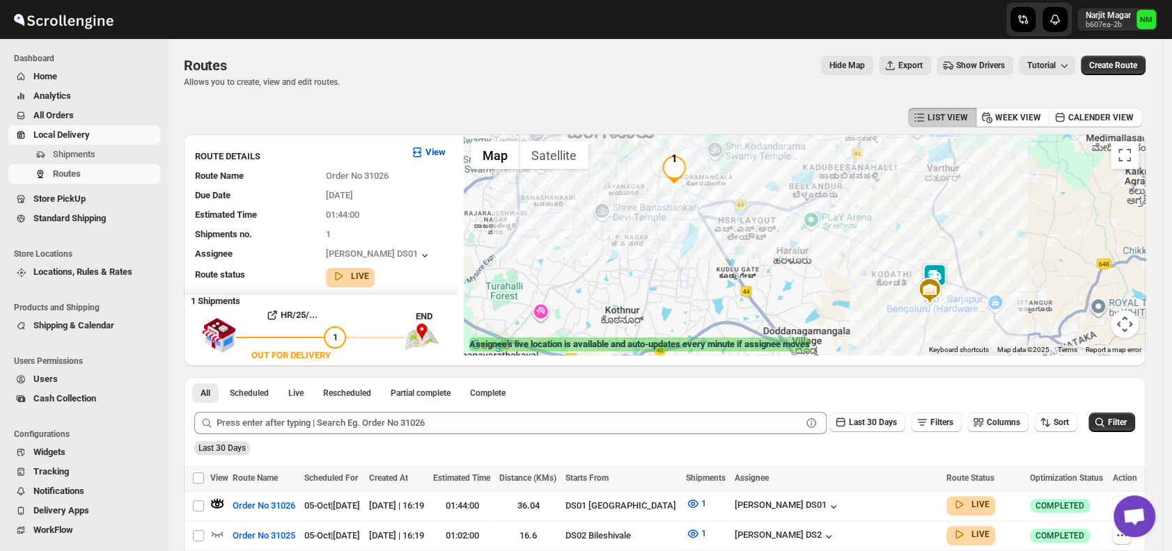
click at [941, 275] on img at bounding box center [934, 277] width 28 height 28
click at [1001, 205] on button "Close" at bounding box center [984, 210] width 33 height 33
click at [822, 219] on img at bounding box center [814, 211] width 28 height 28
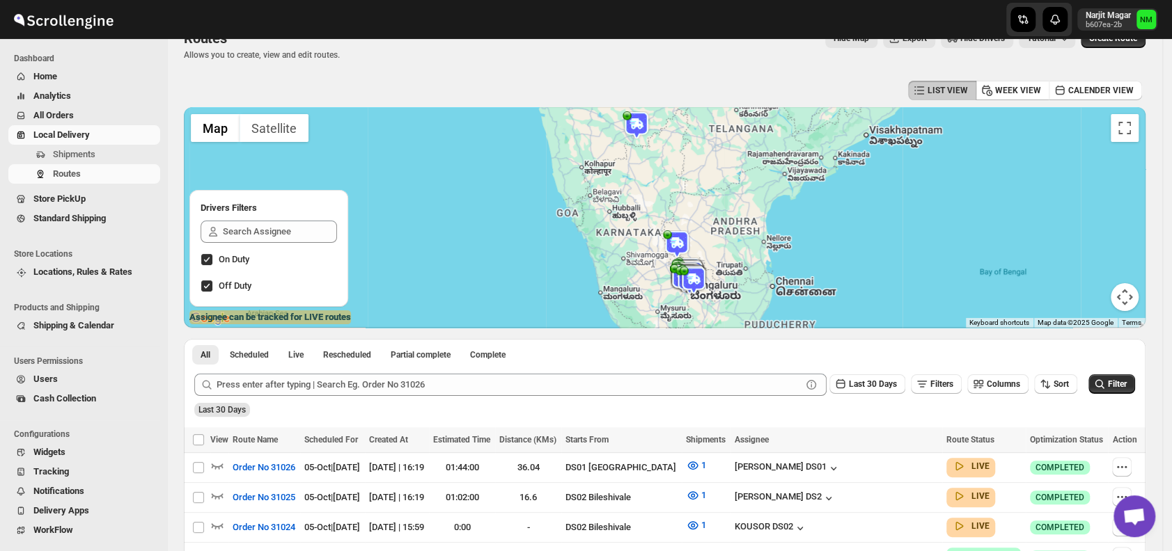
scroll to position [195, 0]
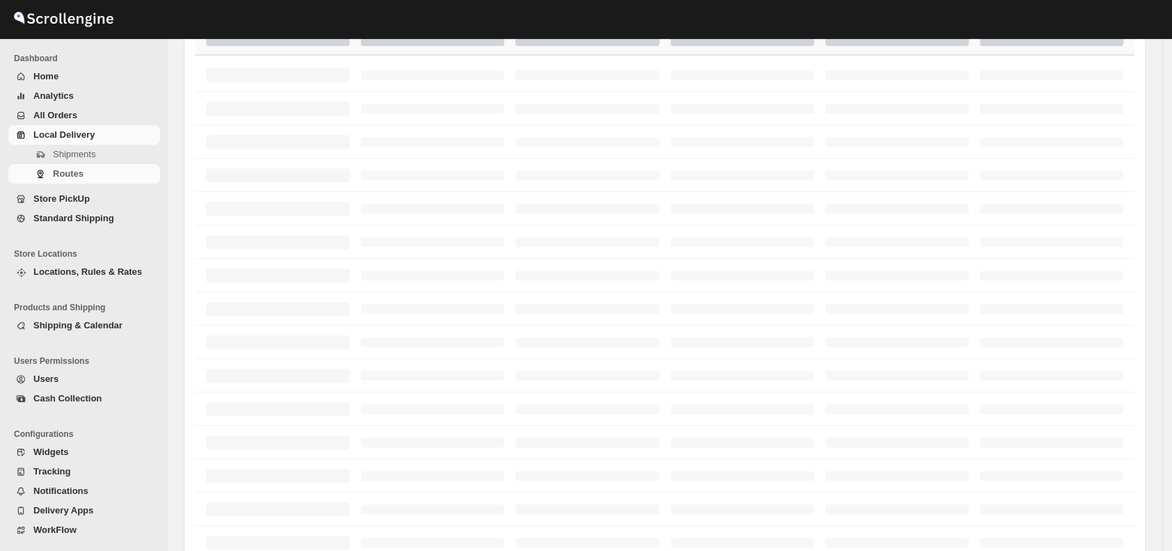
scroll to position [195, 0]
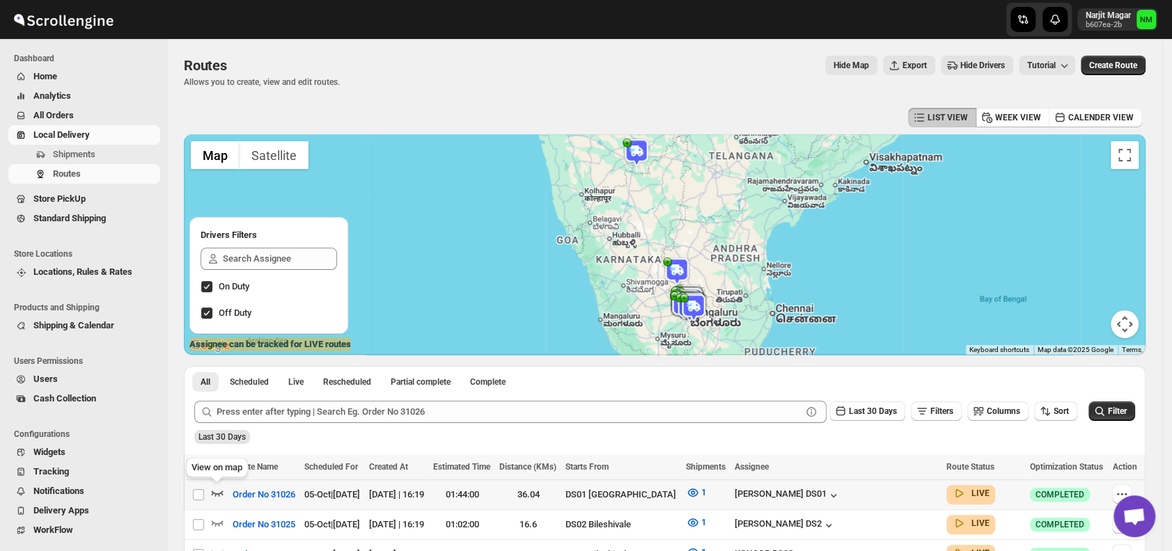
click at [216, 490] on icon "button" at bounding box center [217, 493] width 14 height 14
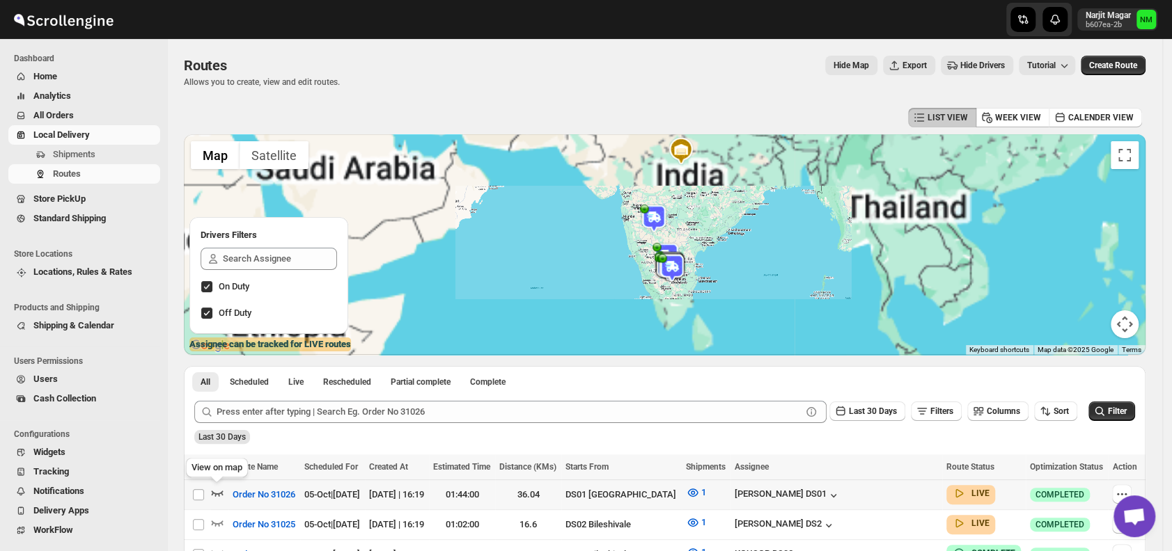
click at [217, 489] on icon "button" at bounding box center [217, 493] width 14 height 14
